Goal: Find specific page/section: Find specific page/section

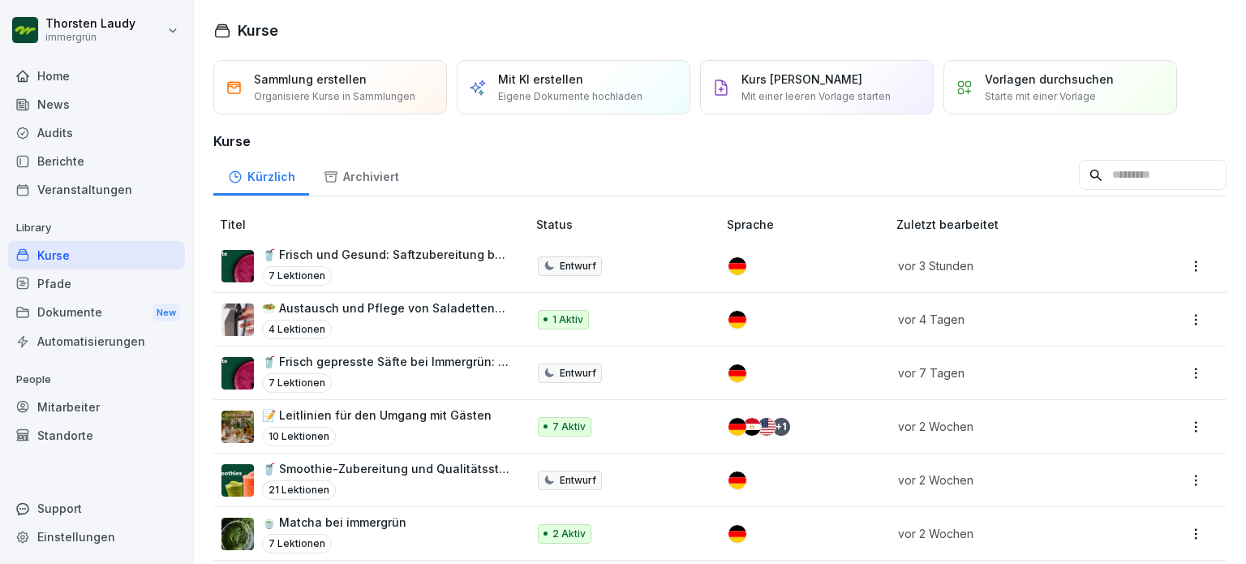
click at [337, 362] on p "🥤 Frisch gepresste Säfte bei Immergrün: Qualität und Prozesse" at bounding box center [386, 361] width 248 height 17
